Goal: Information Seeking & Learning: Find specific fact

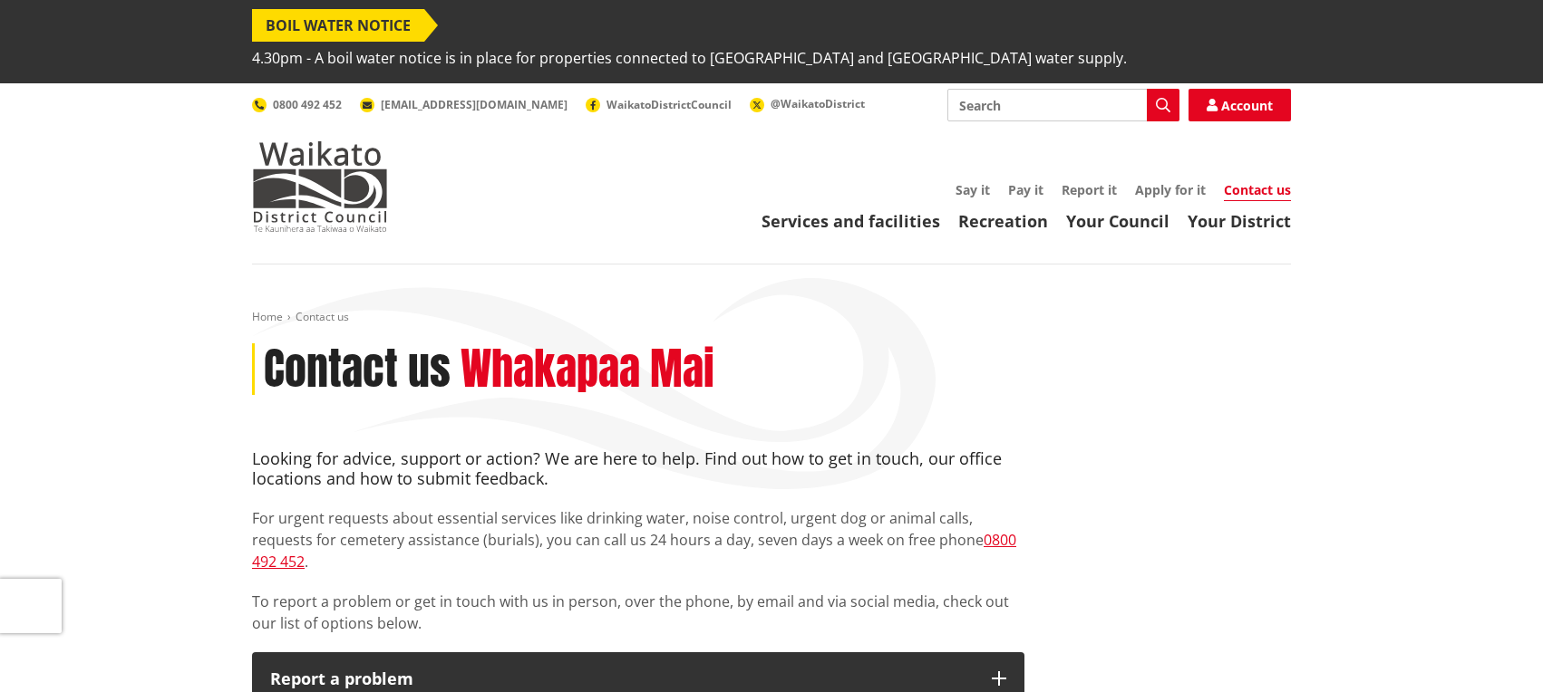
click at [1083, 89] on input "Search" at bounding box center [1063, 105] width 232 height 33
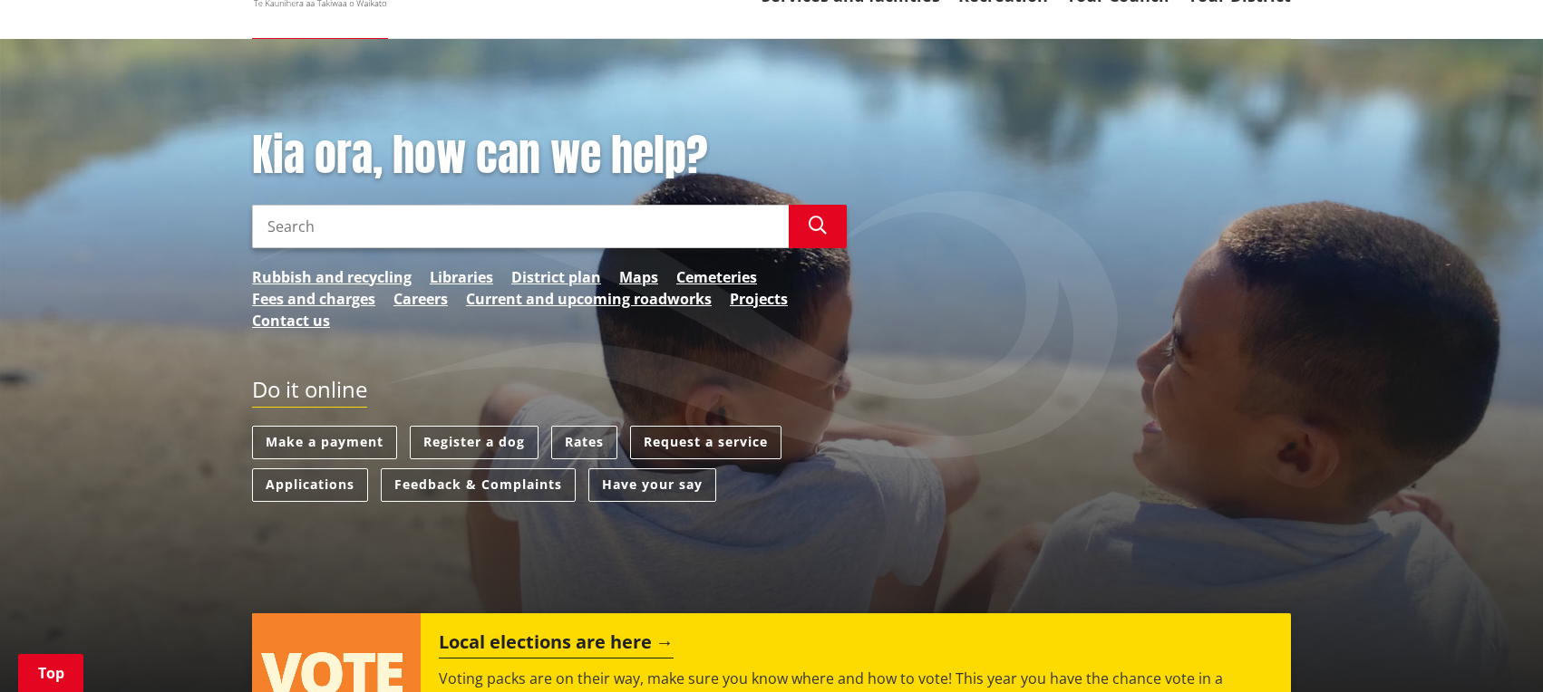
scroll to position [227, 0]
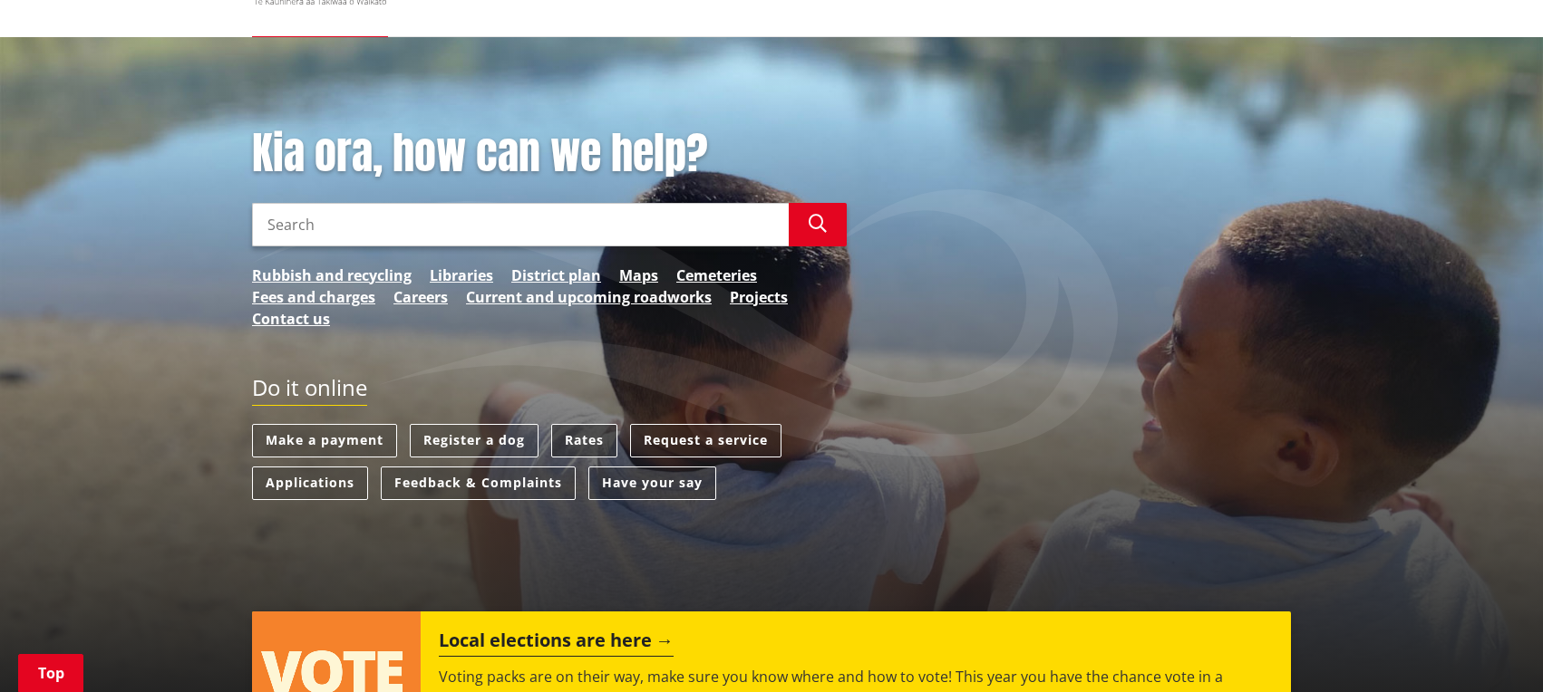
click at [589, 424] on link "Rates" at bounding box center [584, 441] width 66 height 34
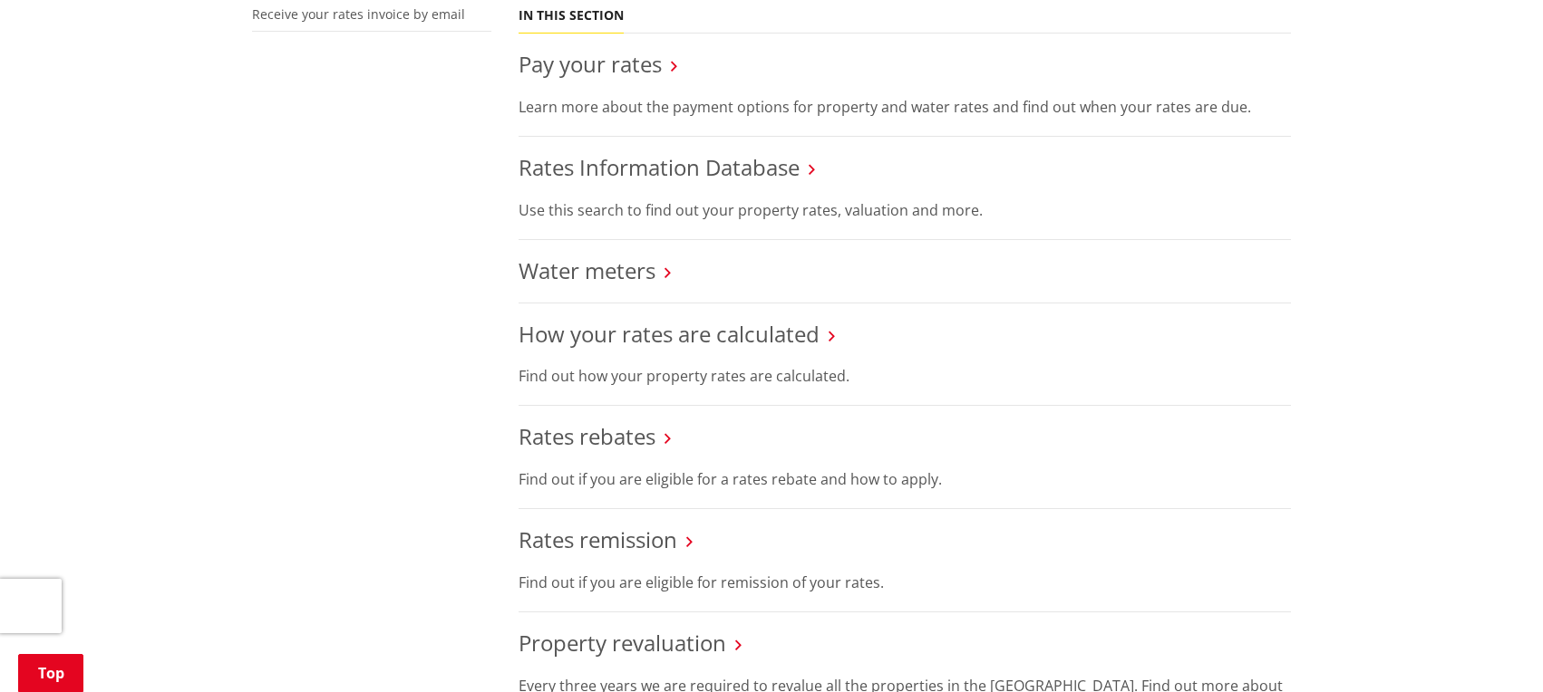
scroll to position [766, 0]
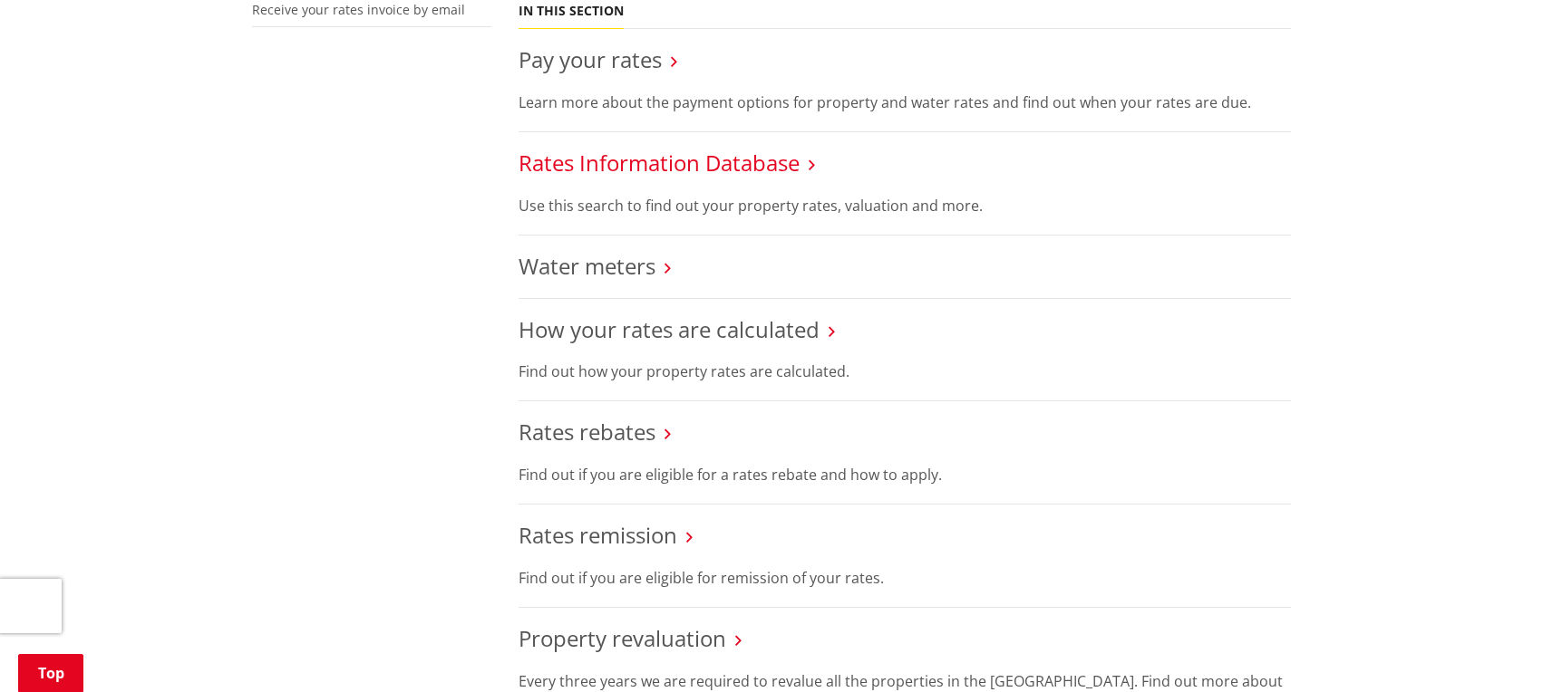
click at [676, 148] on link "Rates Information Database" at bounding box center [658, 163] width 281 height 30
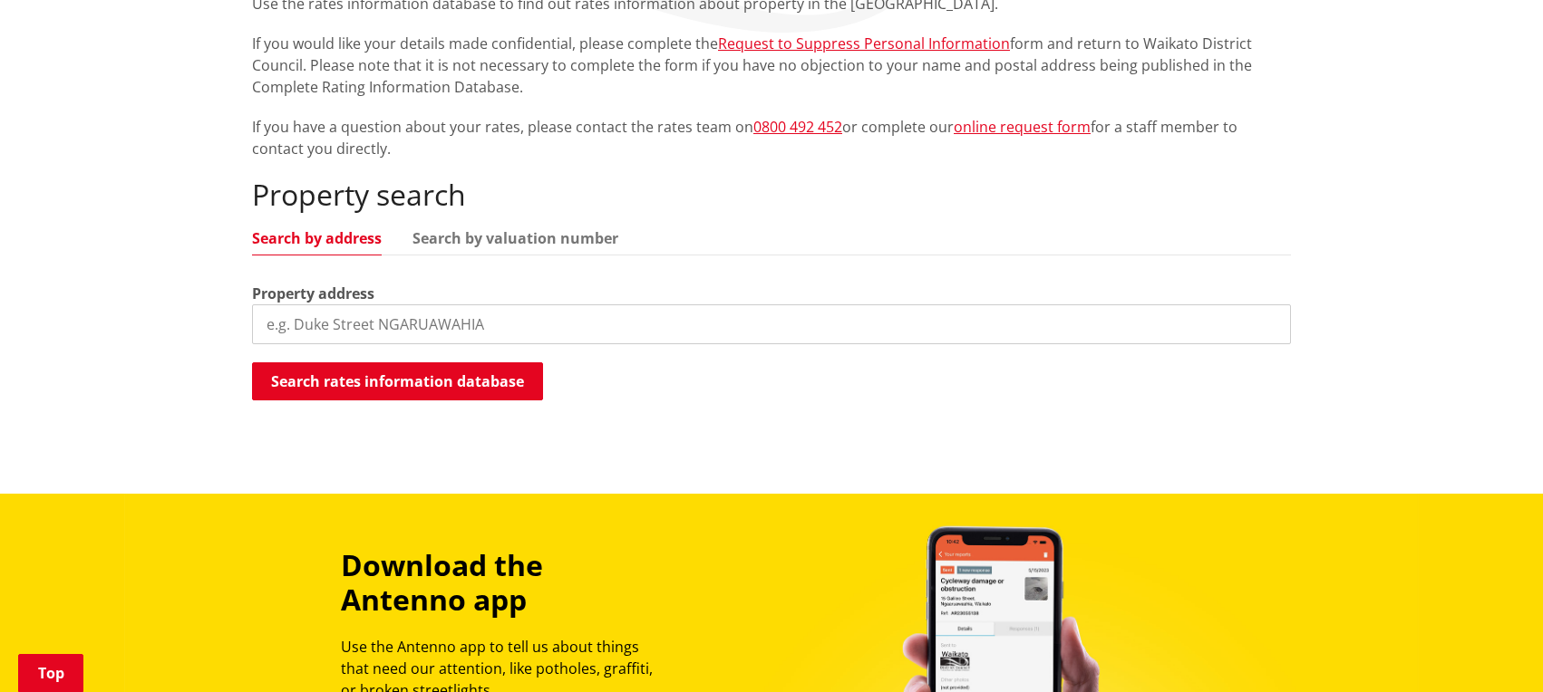
scroll to position [460, 0]
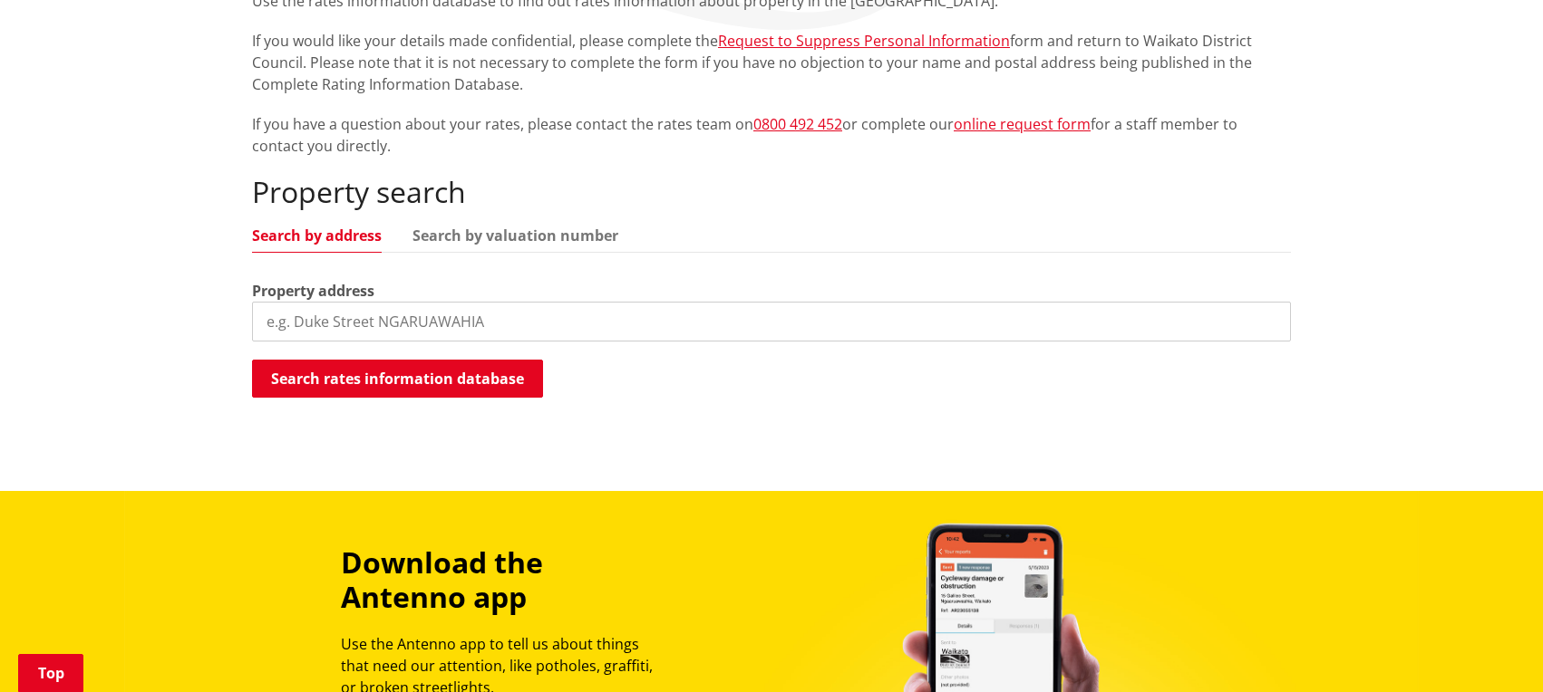
click at [451, 302] on input "search" at bounding box center [771, 322] width 1039 height 40
type input "10 arohanui"
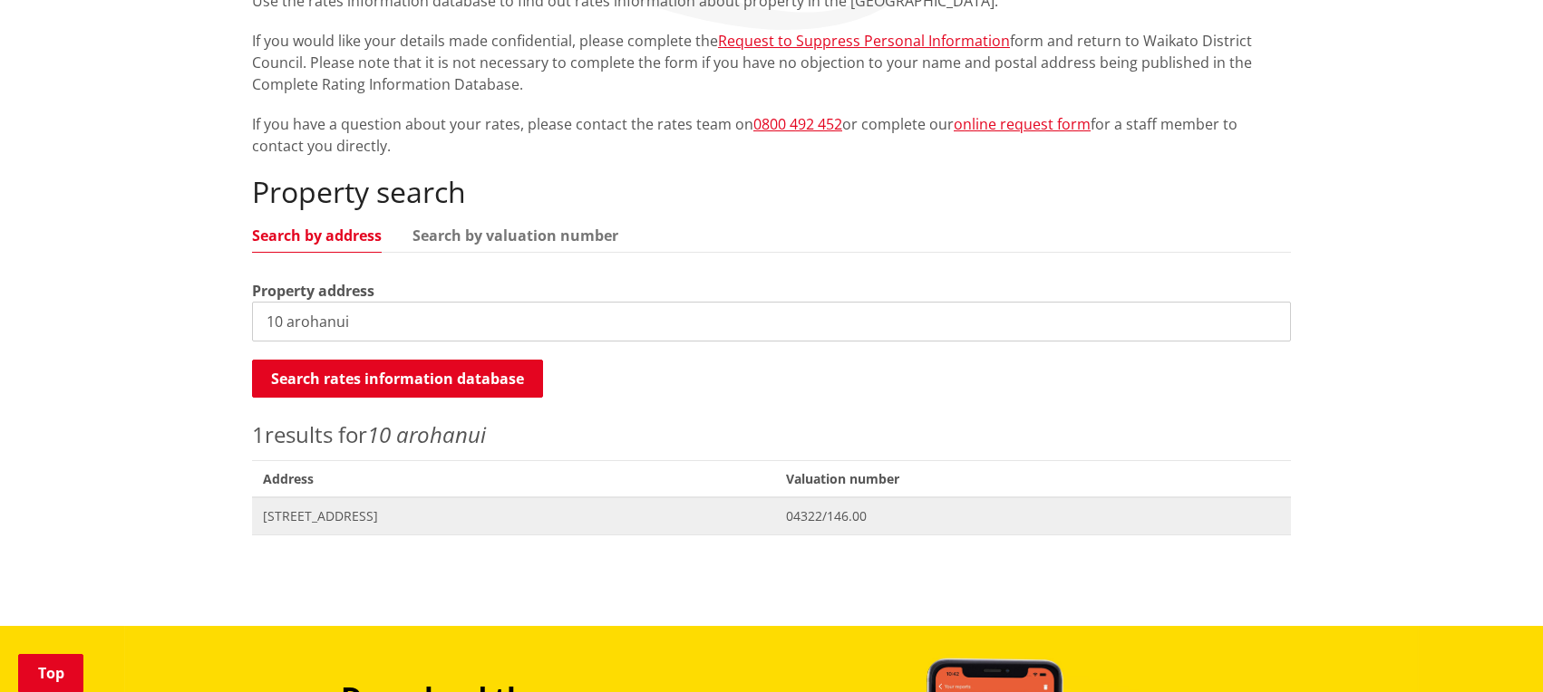
click at [885, 508] on span "04322/146.00" at bounding box center [1033, 517] width 494 height 18
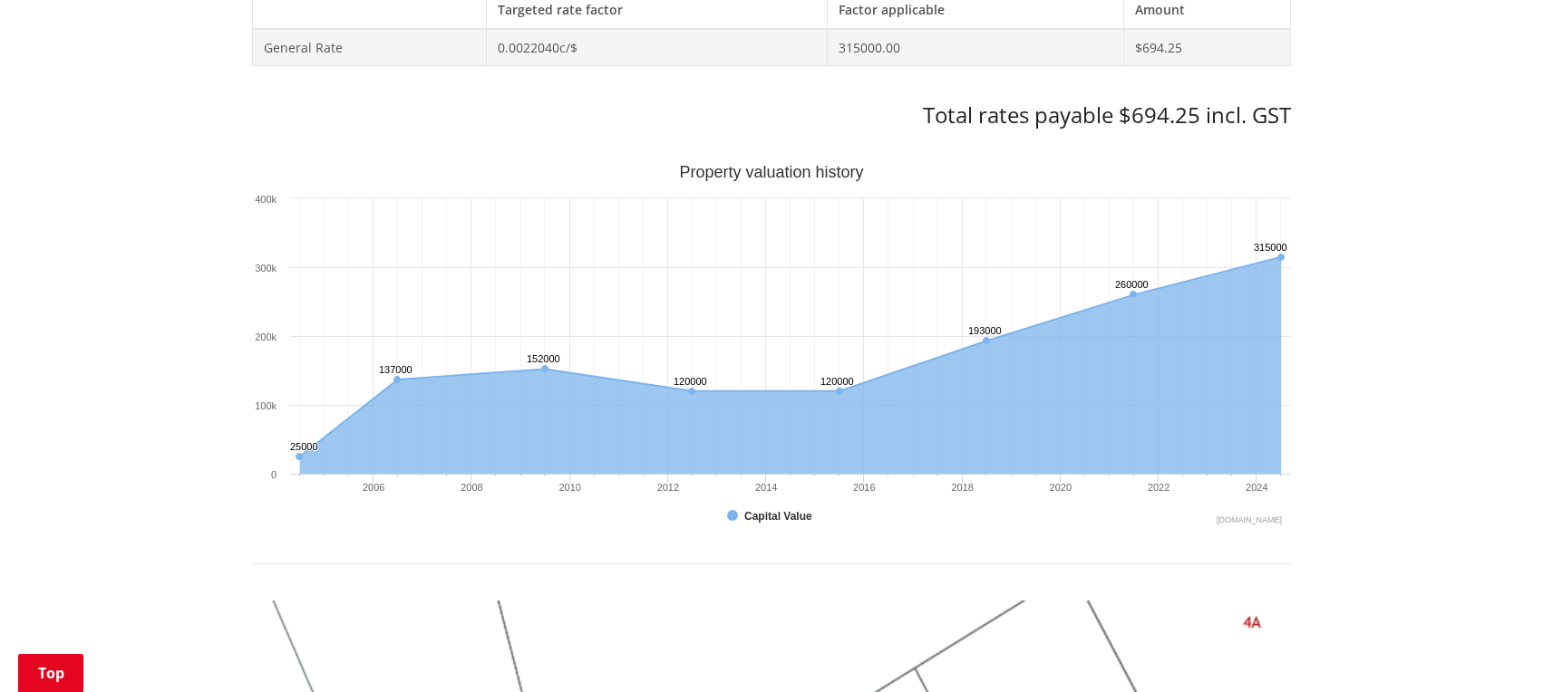
scroll to position [908, 0]
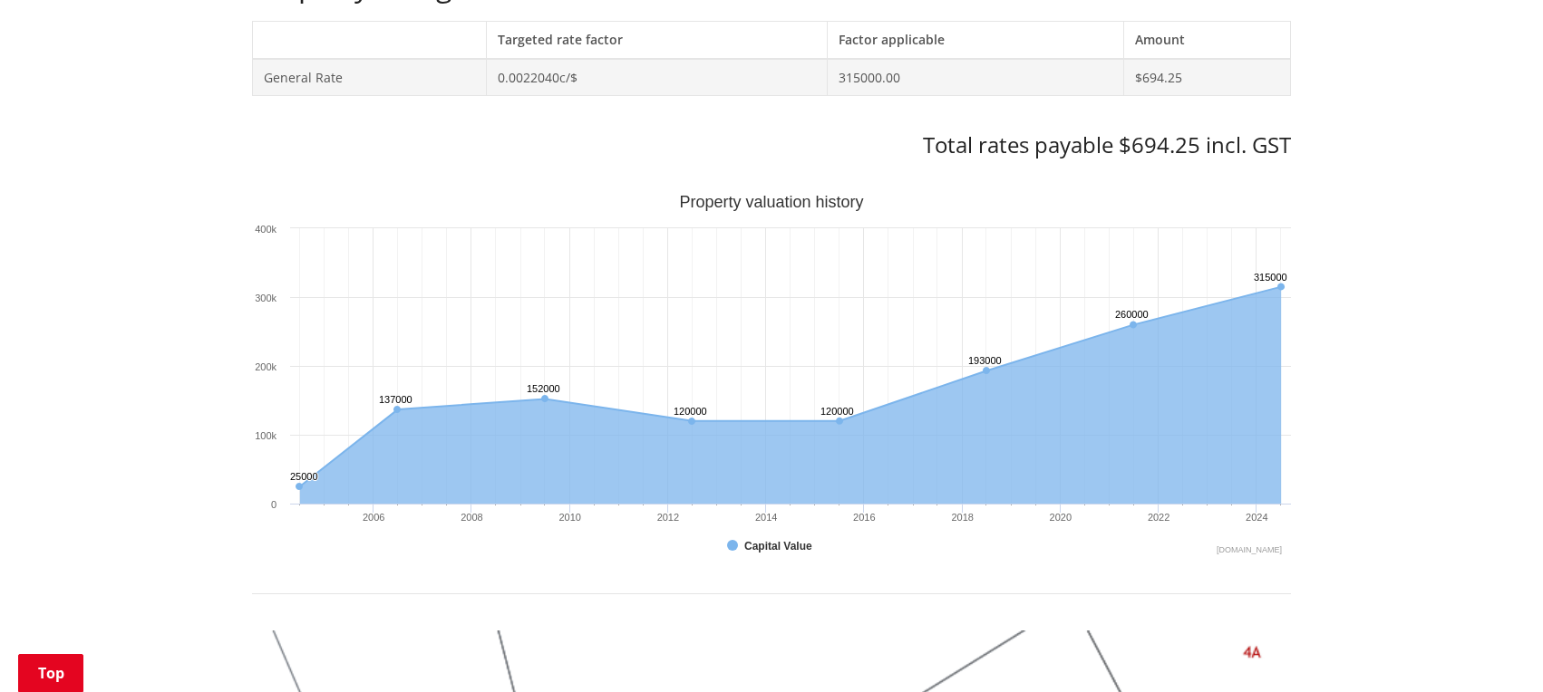
click at [1370, 382] on div "Home Services and facilities Rates Rates Information Database Rates Information…" at bounding box center [771, 497] width 1543 height 2282
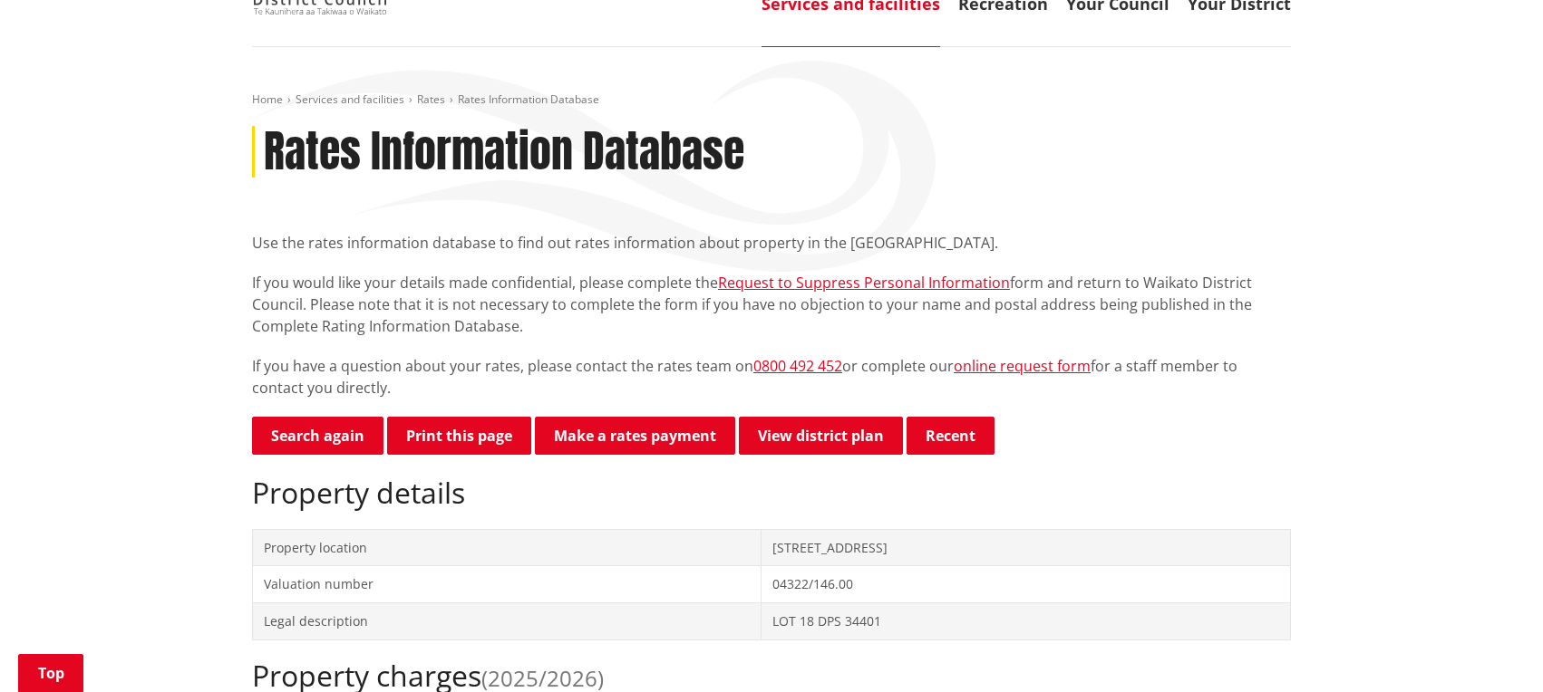
scroll to position [238, 0]
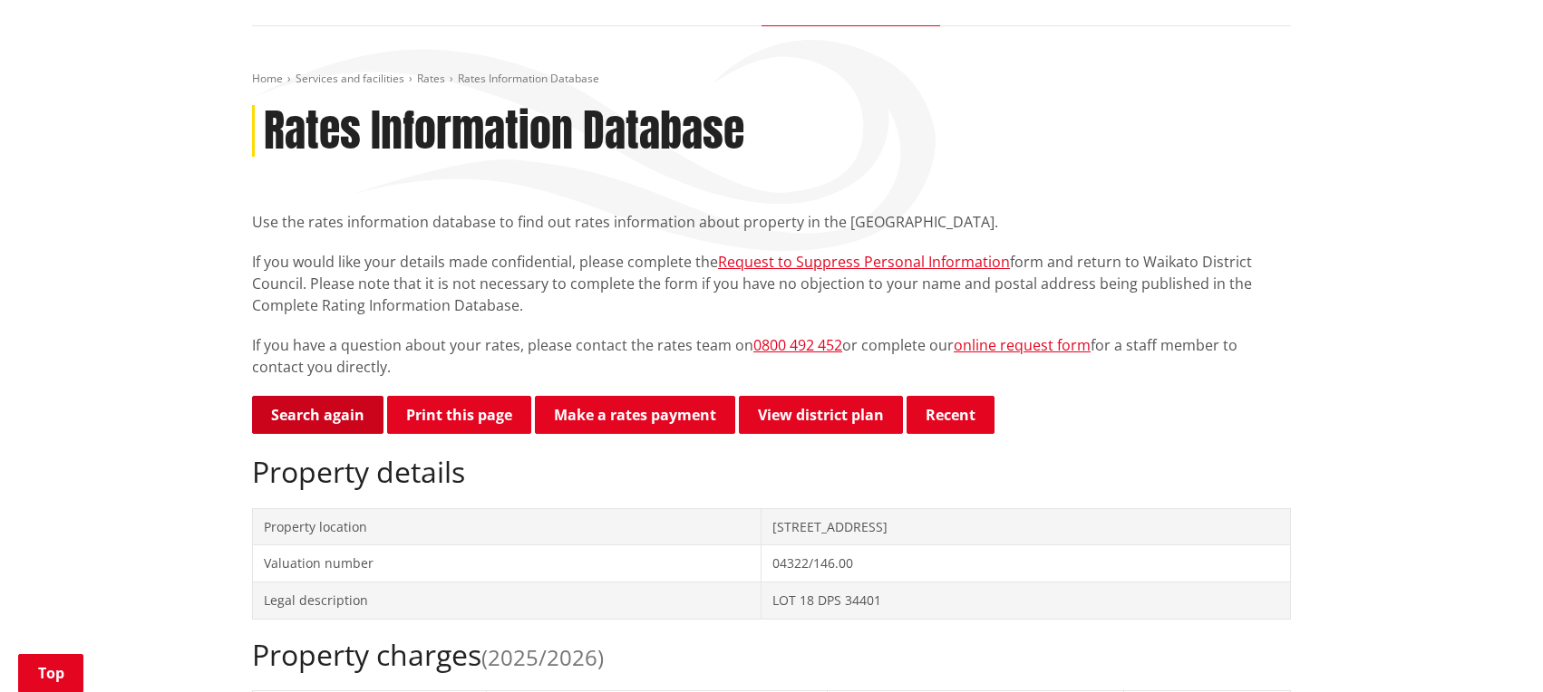
click at [308, 396] on link "Search again" at bounding box center [317, 415] width 131 height 38
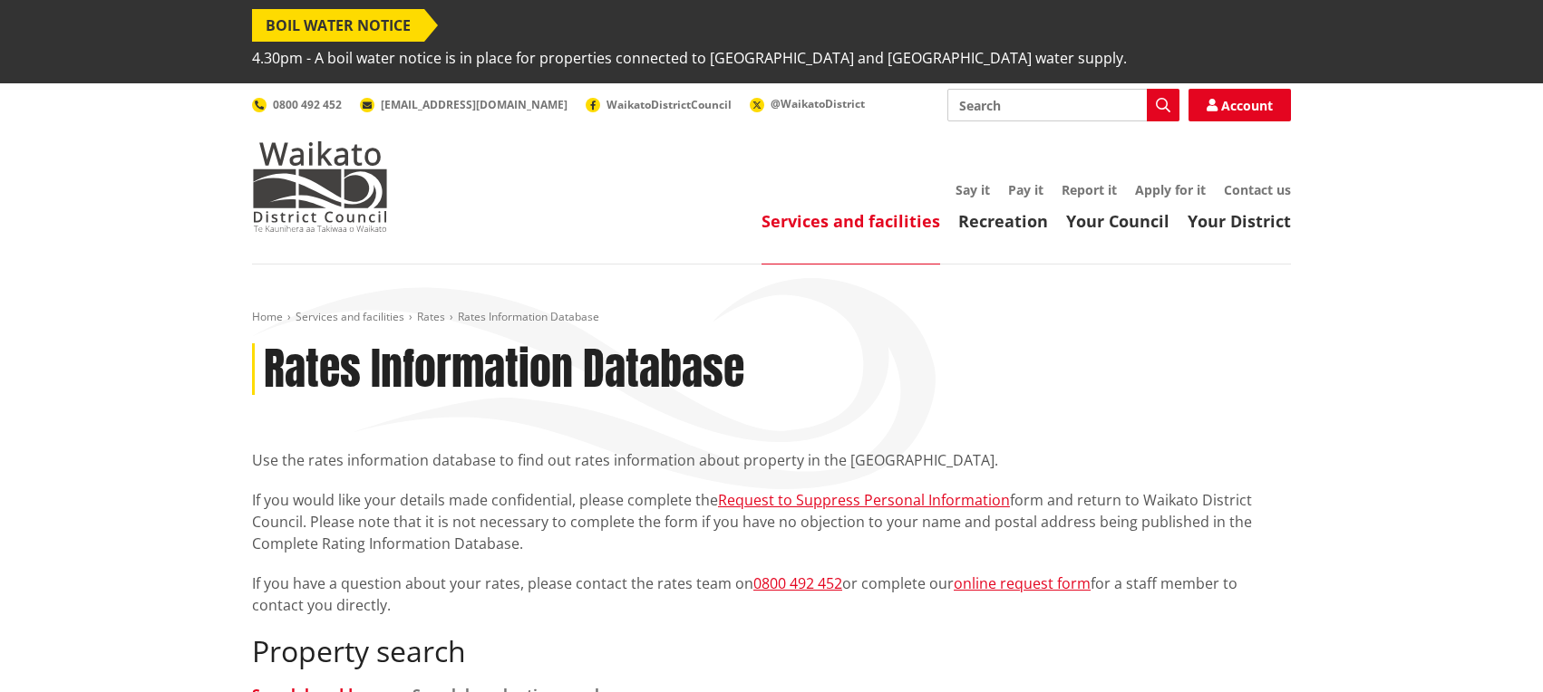
scroll to position [591, 0]
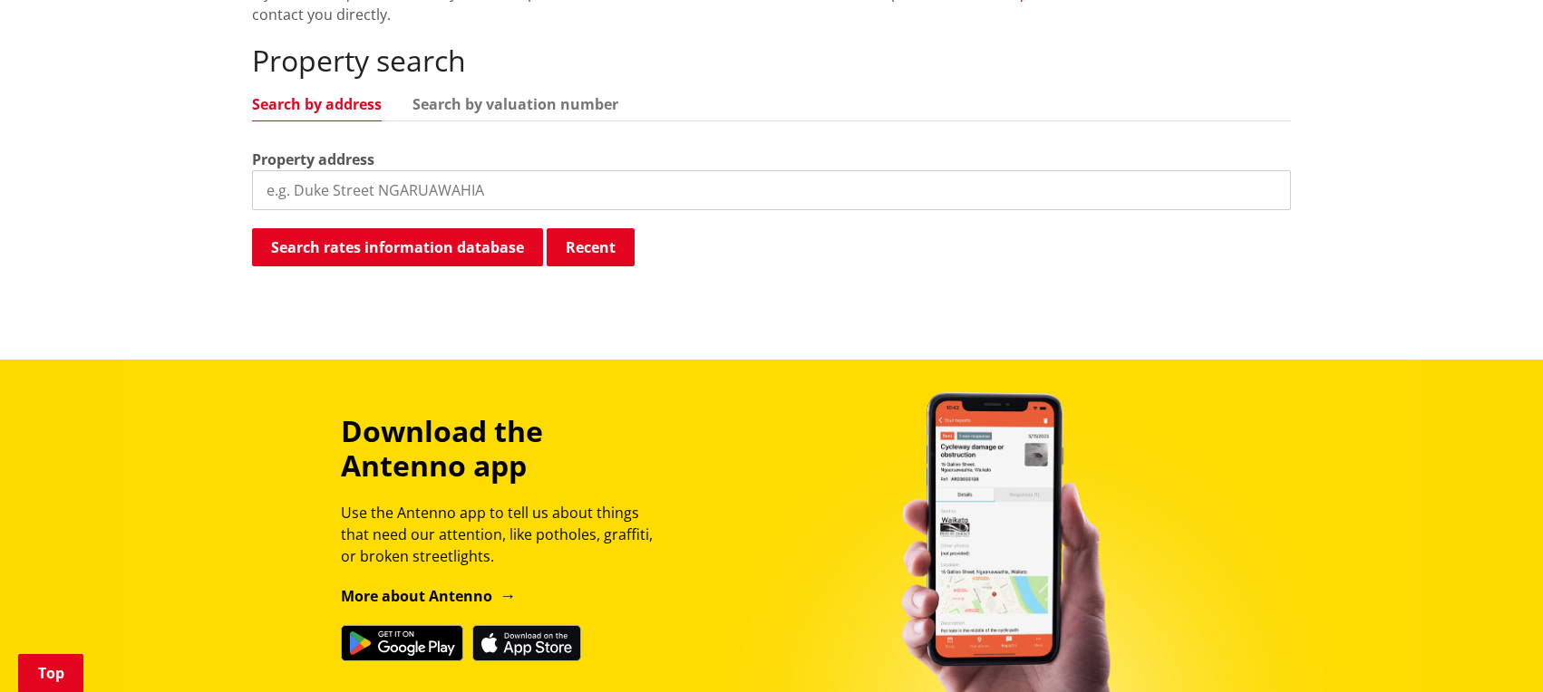
click at [367, 170] on input "search" at bounding box center [771, 190] width 1039 height 40
type input "10 talbot"
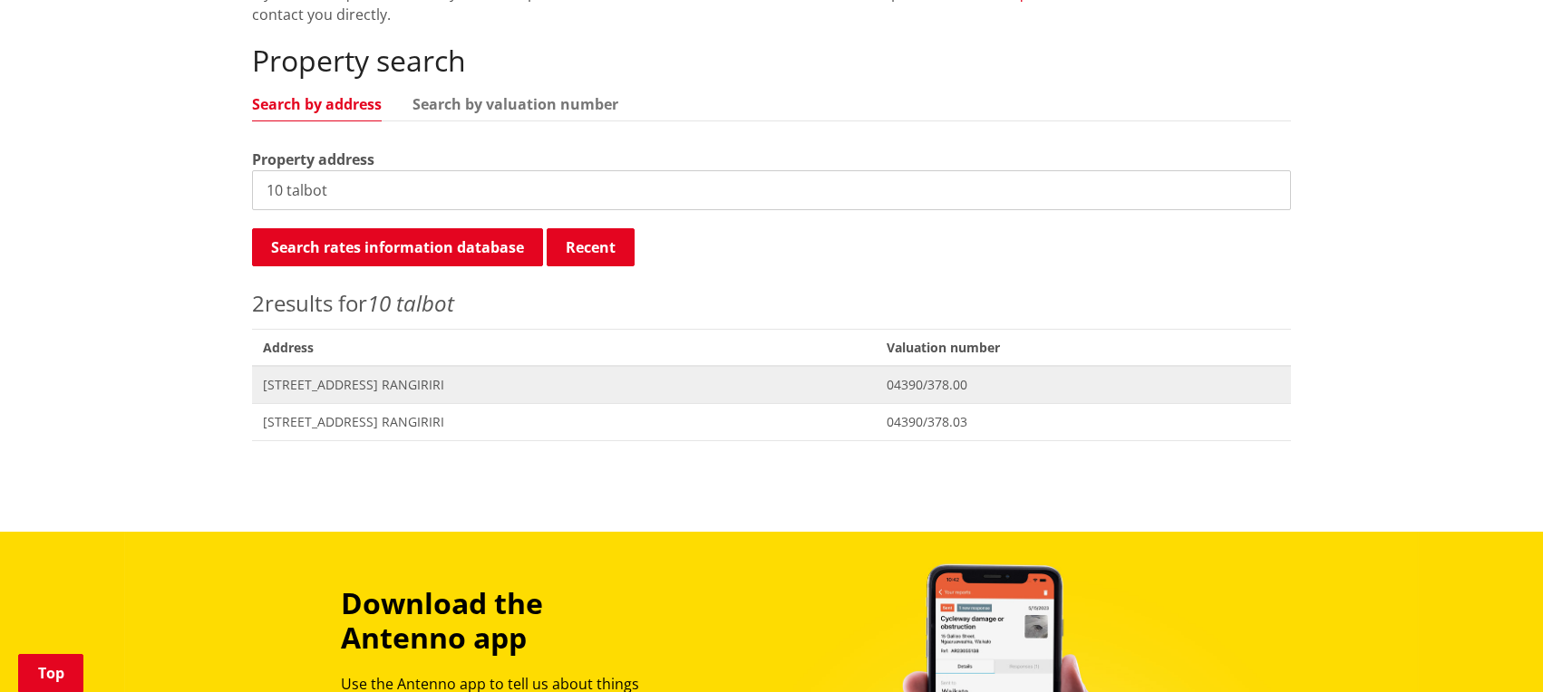
click at [313, 376] on span "[STREET_ADDRESS] RANGIRIRI" at bounding box center [564, 385] width 602 height 18
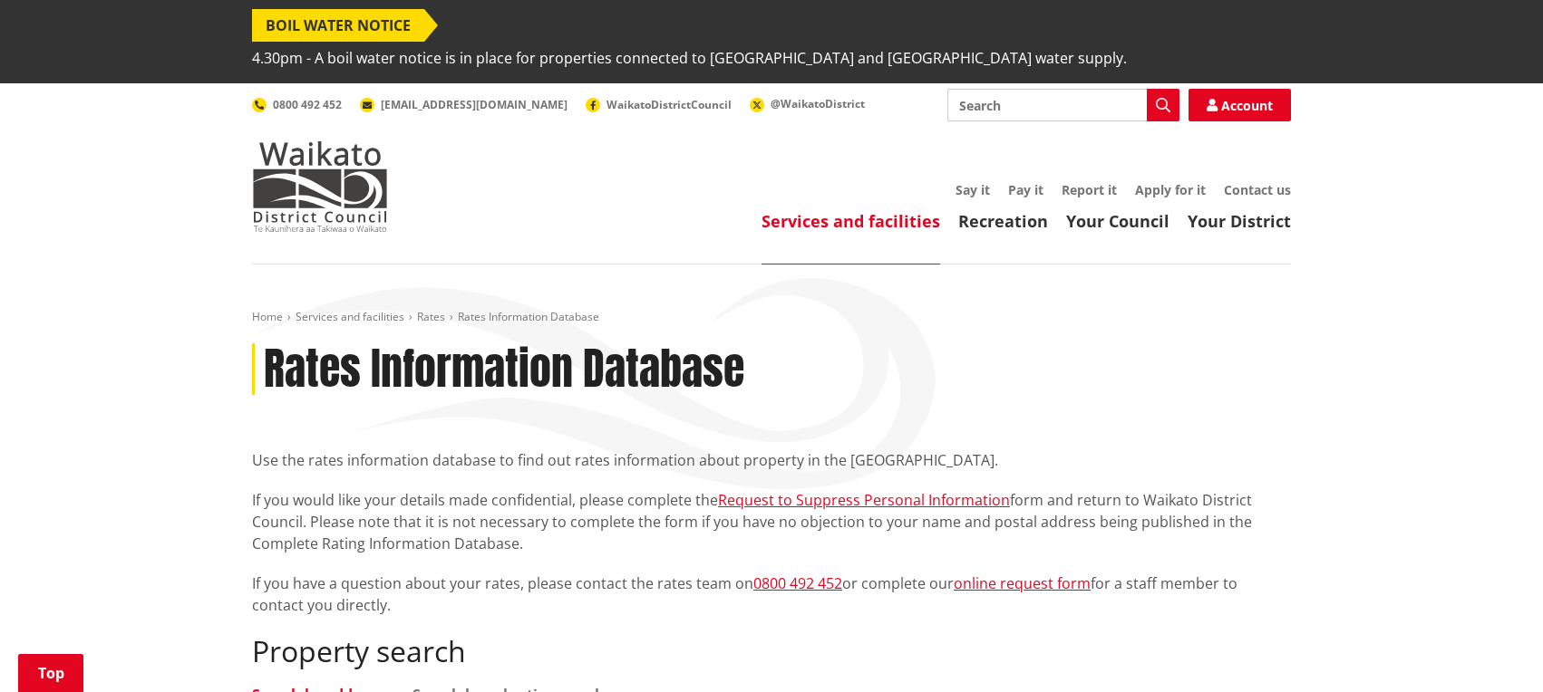
scroll to position [591, 0]
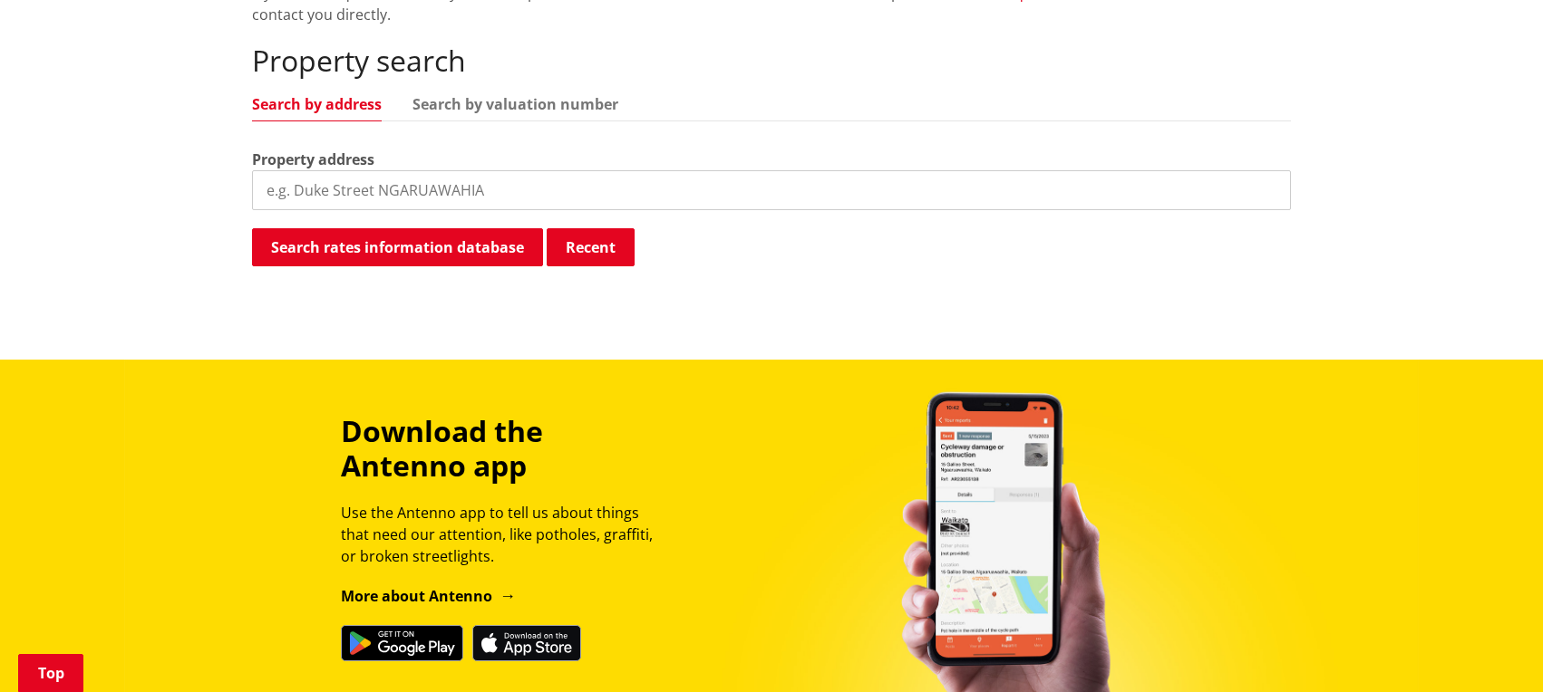
click at [425, 170] on input "search" at bounding box center [771, 190] width 1039 height 40
type input "10 talbot"
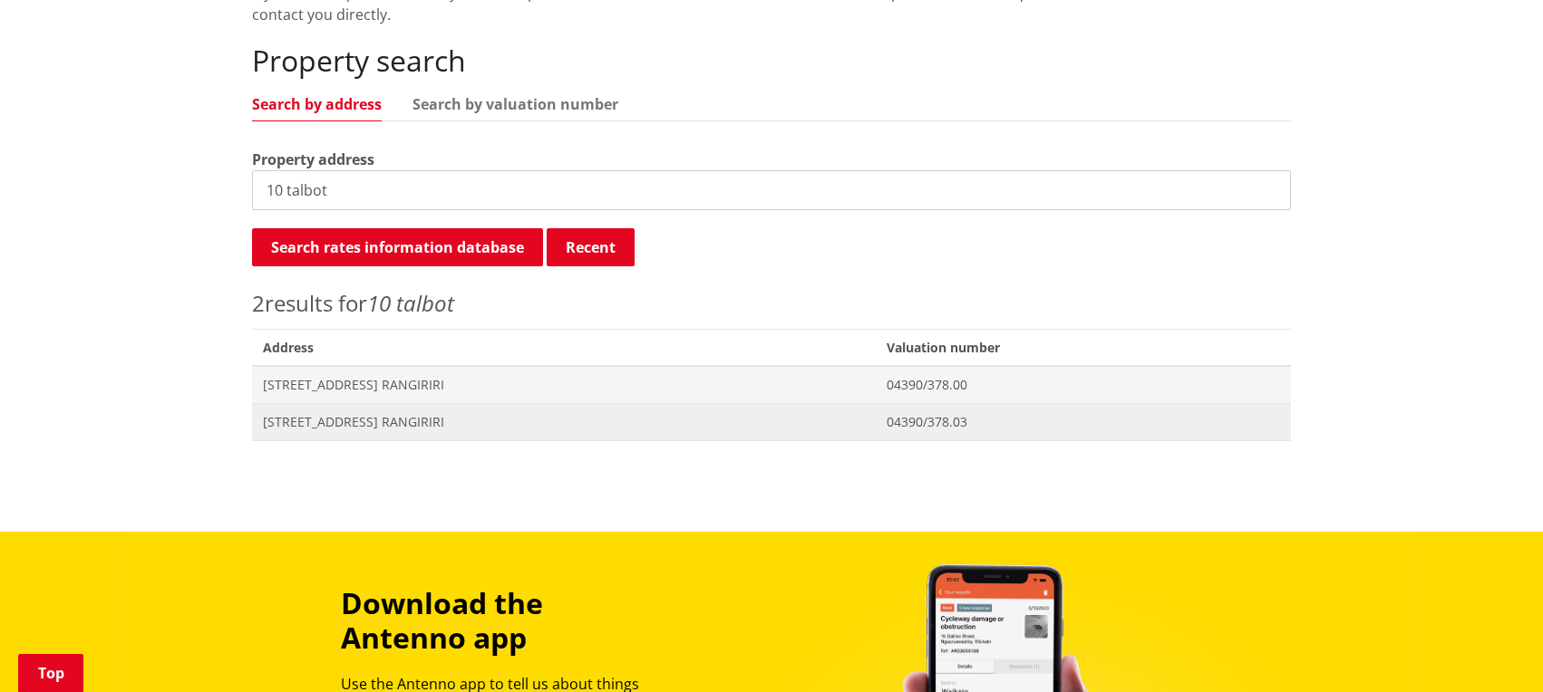
click at [370, 413] on span "[STREET_ADDRESS] RANGIRIRI" at bounding box center [564, 422] width 602 height 18
